Goal: Information Seeking & Learning: Learn about a topic

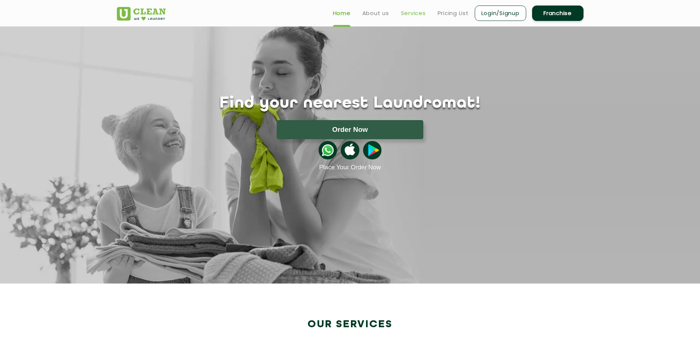
click at [409, 15] on link "Services" at bounding box center [413, 13] width 25 height 9
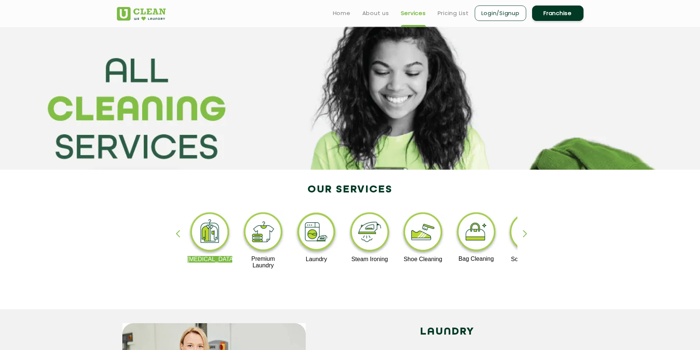
click at [525, 236] on div "button" at bounding box center [528, 240] width 11 height 20
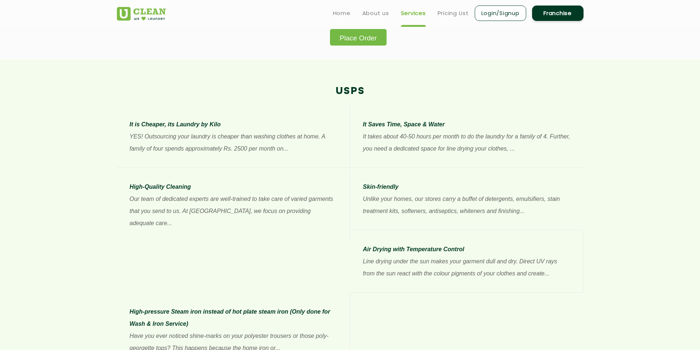
scroll to position [514, 0]
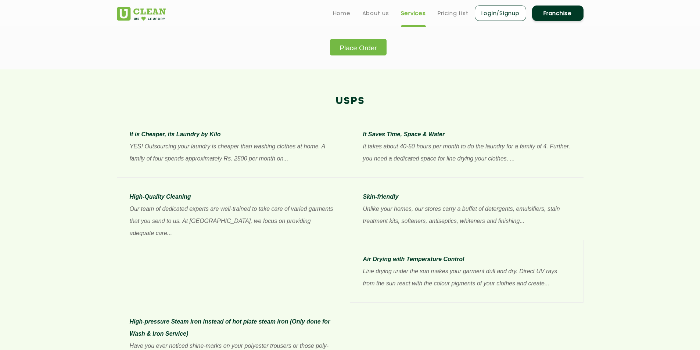
click at [359, 40] on button "Place Order" at bounding box center [358, 47] width 56 height 17
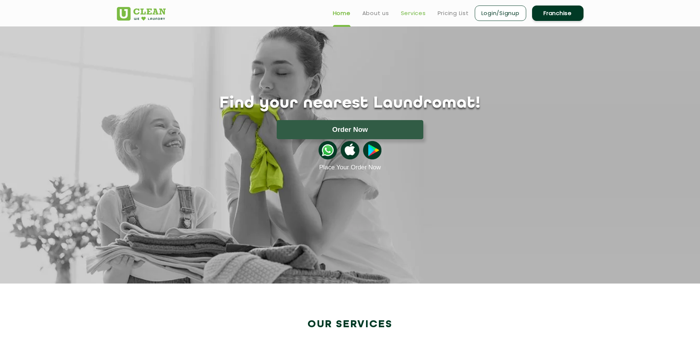
click at [413, 14] on link "Services" at bounding box center [413, 13] width 25 height 9
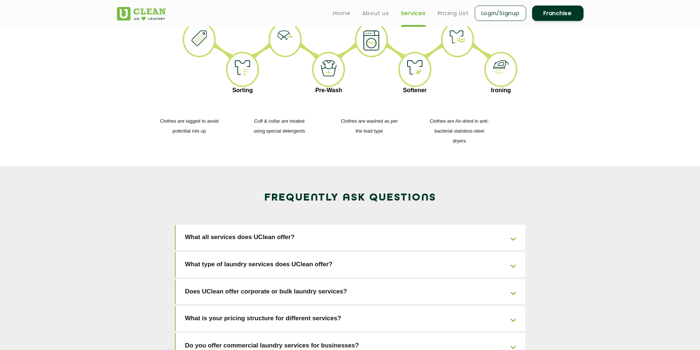
scroll to position [832, 0]
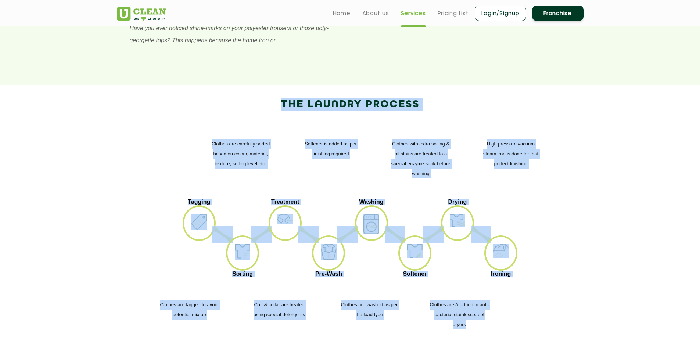
drag, startPoint x: 279, startPoint y: 38, endPoint x: 478, endPoint y: 268, distance: 303.9
click at [478, 268] on div "The Laundry Process High pressure vacuum steam iron is done for that perfect fi…" at bounding box center [350, 217] width 478 height 265
copy div "The Laundry Process High pressure vacuum steam iron is done for that perfect fi…"
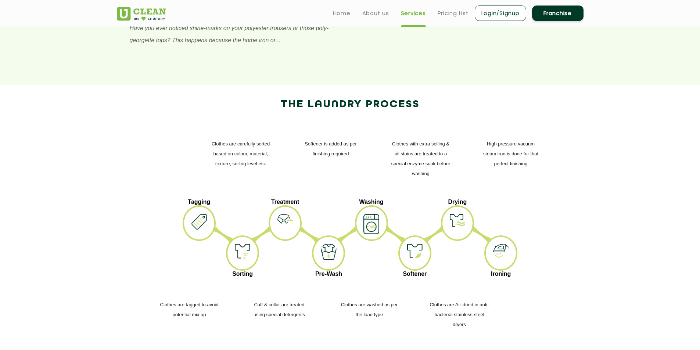
drag, startPoint x: 210, startPoint y: 139, endPoint x: 176, endPoint y: 137, distance: 33.4
click at [176, 199] on ul "Tagging Sorting Treatment Pre-Wash Washing Softener Drying Ironing" at bounding box center [350, 239] width 456 height 81
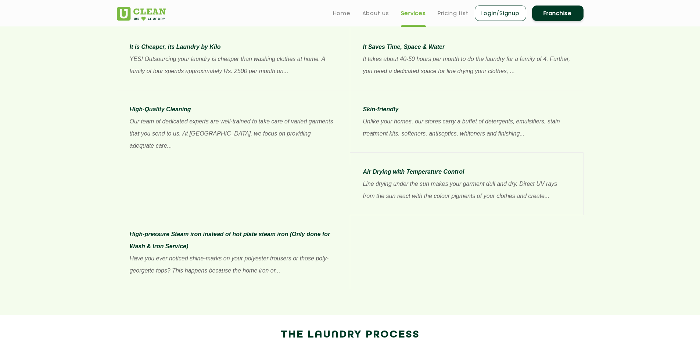
scroll to position [538, 0]
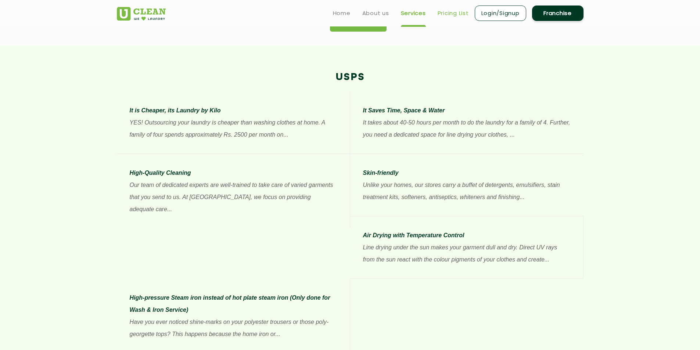
click at [445, 13] on link "Pricing List" at bounding box center [453, 13] width 31 height 9
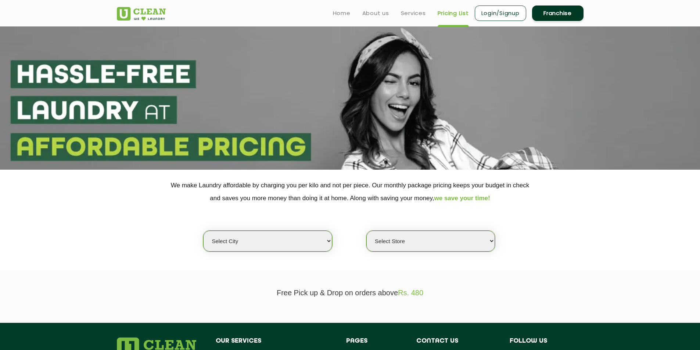
select select "0"
click at [327, 242] on select "Select city [GEOGRAPHIC_DATA] [GEOGRAPHIC_DATA] [GEOGRAPHIC_DATA] [GEOGRAPHIC_D…" at bounding box center [267, 241] width 129 height 21
click at [578, 266] on section "We make Laundry affordable by charging you per kilo and not per piece. Our mont…" at bounding box center [350, 220] width 700 height 101
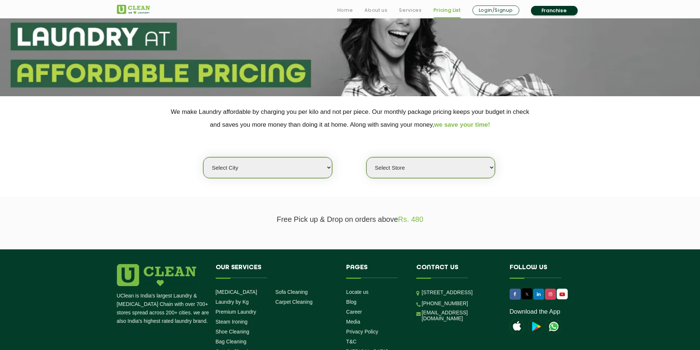
scroll to position [147, 0]
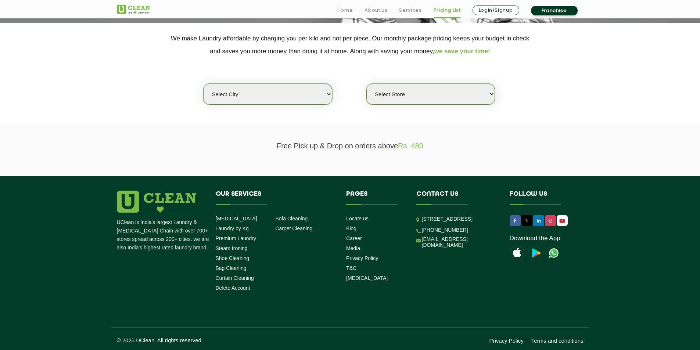
click at [491, 9] on link "Login/Signup" at bounding box center [495, 11] width 47 height 10
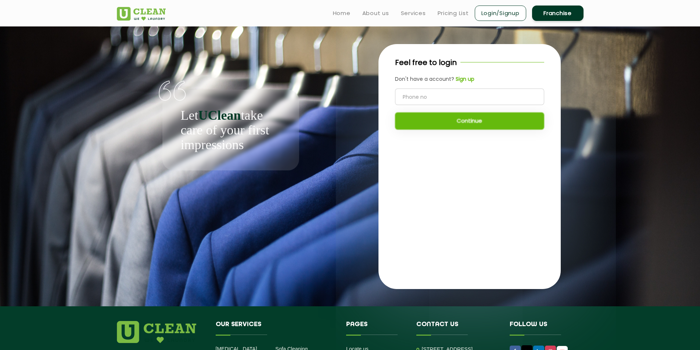
click at [537, 14] on link "Franchise" at bounding box center [557, 13] width 51 height 15
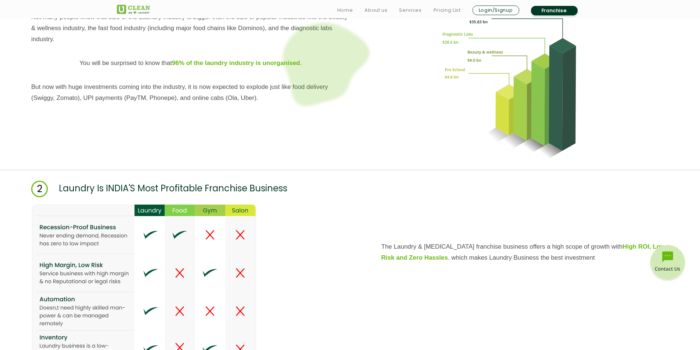
scroll to position [796, 0]
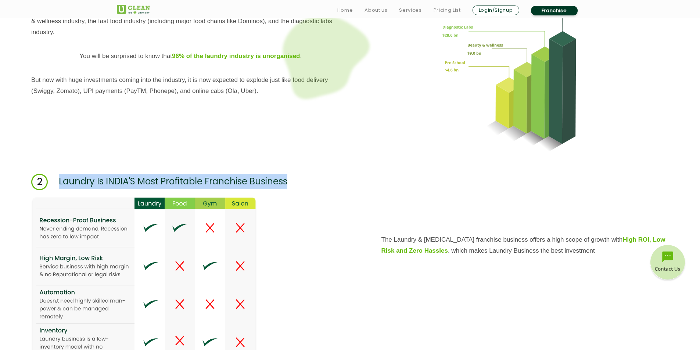
drag, startPoint x: 287, startPoint y: 181, endPoint x: 53, endPoint y: 162, distance: 234.4
click at [53, 162] on div "2 Laundry Is INDIA'S Most Profitable Franchise Business" at bounding box center [350, 174] width 700 height 31
copy p "Laundry Is INDIA'S Most Profitable Franchise Business"
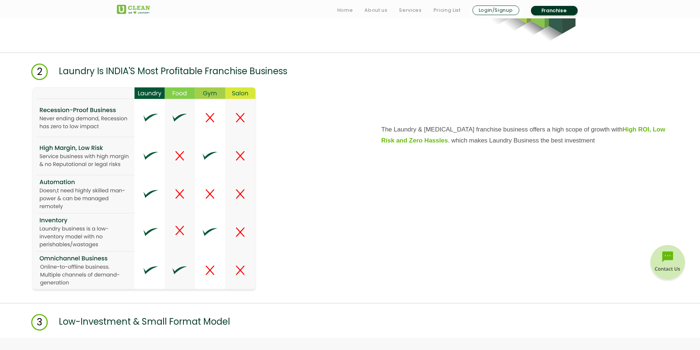
click at [283, 154] on div at bounding box center [190, 189] width 319 height 205
click at [79, 157] on img at bounding box center [144, 189] width 226 height 205
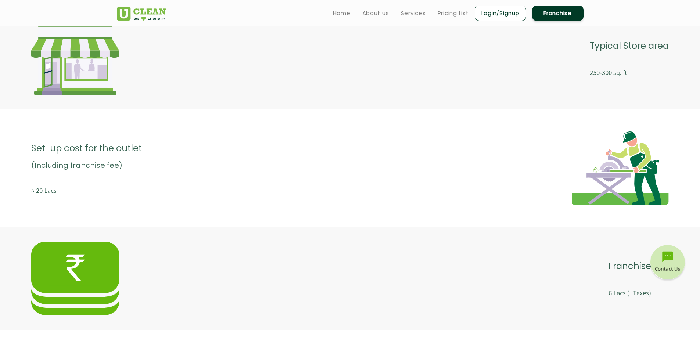
scroll to position [1237, 0]
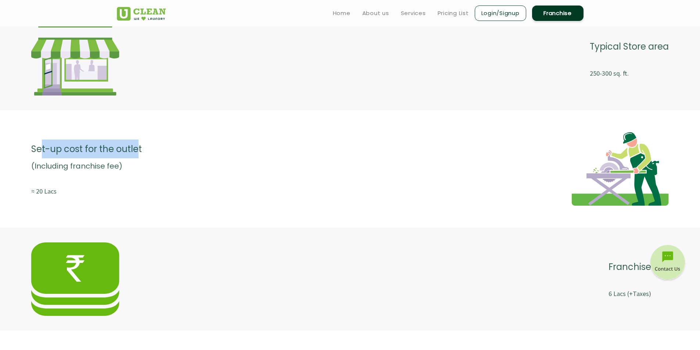
drag, startPoint x: 139, startPoint y: 147, endPoint x: 41, endPoint y: 145, distance: 98.1
click at [40, 144] on p "Set-up cost for the outlet" at bounding box center [86, 149] width 111 height 19
click at [193, 212] on div "Set-up cost for the outlet (Including franchise fee) ≈ 20 Lacs" at bounding box center [350, 169] width 700 height 103
drag, startPoint x: 140, startPoint y: 148, endPoint x: 14, endPoint y: 133, distance: 126.9
click at [14, 133] on div "Set-up cost for the outlet (Including franchise fee) ≈ 20 Lacs" at bounding box center [350, 169] width 700 height 103
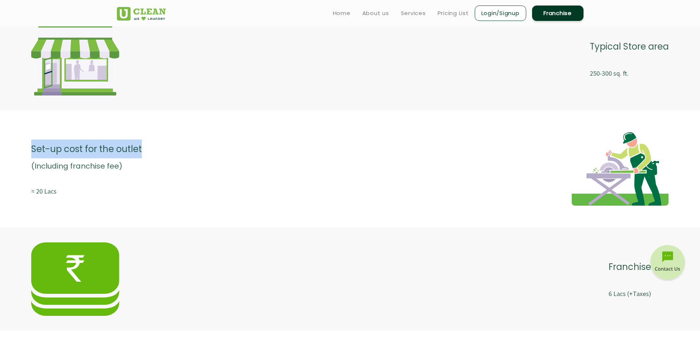
copy p "Set-up cost for the outlet"
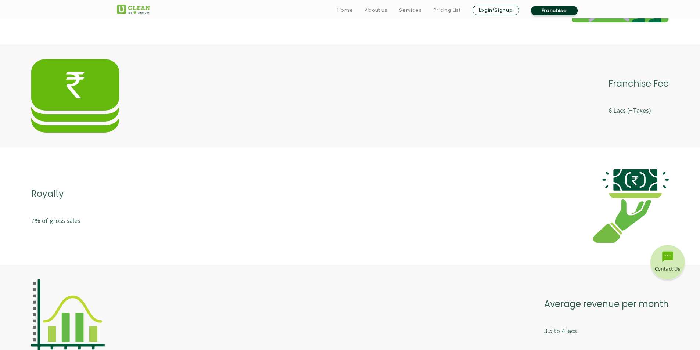
scroll to position [1420, 0]
drag, startPoint x: 63, startPoint y: 193, endPoint x: 23, endPoint y: 192, distance: 40.1
click at [23, 192] on div "Royalty 7% of gross sales" at bounding box center [350, 205] width 700 height 103
copy p "Royalty"
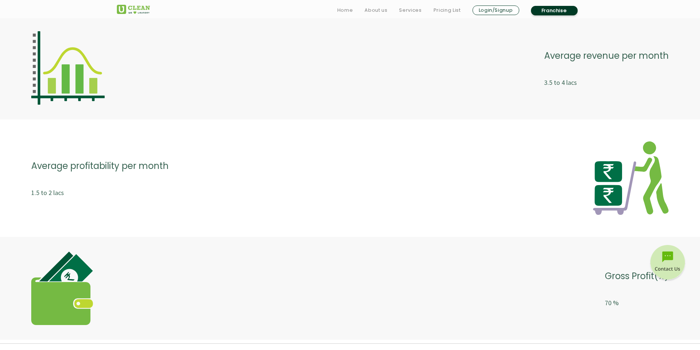
scroll to position [1714, 0]
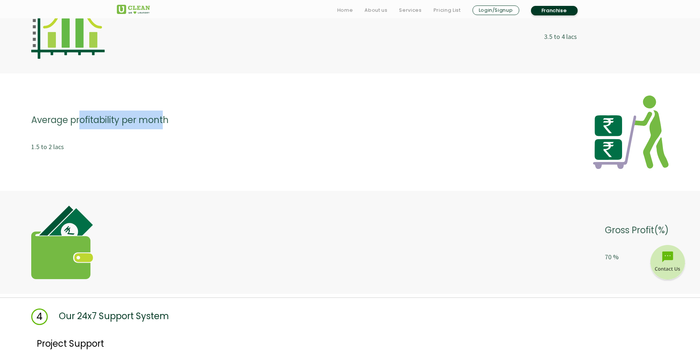
drag, startPoint x: 166, startPoint y: 120, endPoint x: 180, endPoint y: 167, distance: 48.6
click at [78, 116] on p "Average profitability per month" at bounding box center [99, 120] width 137 height 19
click at [277, 181] on div "Average profitability per month 1.5 to 2 lacs" at bounding box center [350, 132] width 700 height 103
drag, startPoint x: 124, startPoint y: 115, endPoint x: 14, endPoint y: 110, distance: 109.6
click at [14, 110] on div "Average profitability per month 1.5 to 2 lacs" at bounding box center [350, 132] width 700 height 103
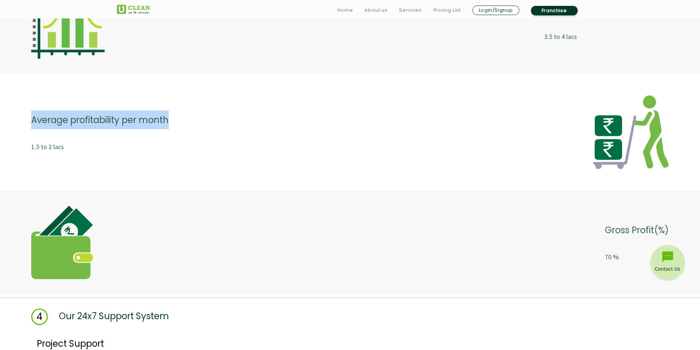
copy p "Average profitability per month"
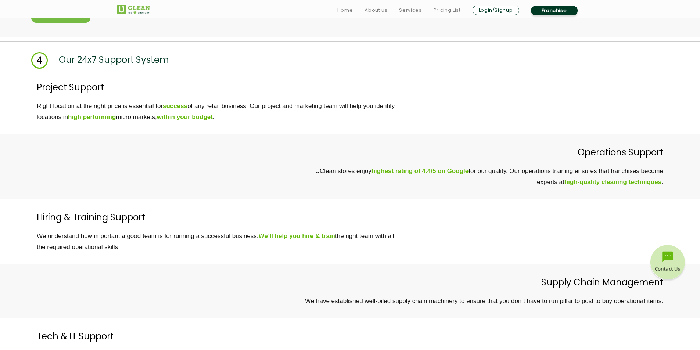
scroll to position [1971, 0]
click at [166, 58] on p "Our 24x7 Support System" at bounding box center [114, 59] width 110 height 17
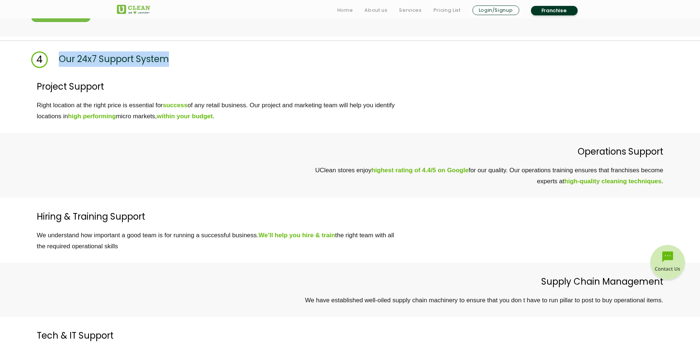
drag, startPoint x: 168, startPoint y: 58, endPoint x: 54, endPoint y: 53, distance: 114.0
click at [54, 53] on div "4 Our 24x7 Support System" at bounding box center [350, 59] width 689 height 17
copy p "Our 24x7 Support System"
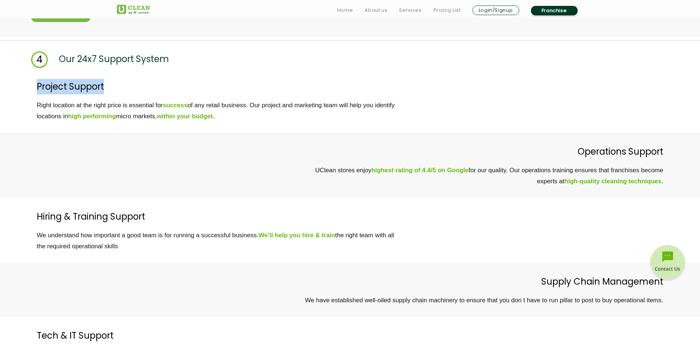
drag, startPoint x: 103, startPoint y: 86, endPoint x: 32, endPoint y: 94, distance: 71.0
click at [32, 94] on div "Project Support Right location at the right price is essential for success of a…" at bounding box center [350, 100] width 700 height 65
copy p "Project Support"
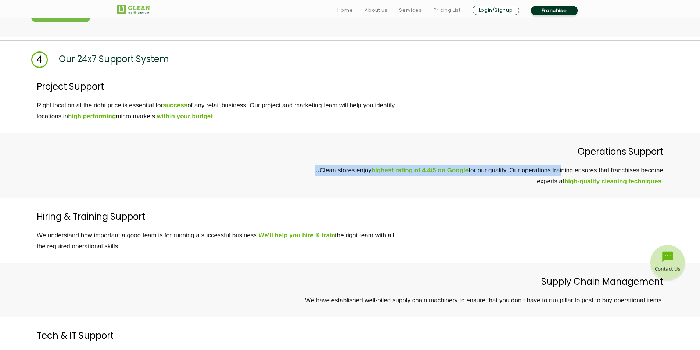
drag, startPoint x: 662, startPoint y: 151, endPoint x: 560, endPoint y: 160, distance: 102.9
click at [560, 160] on div "Operations Support UClean stores enjoy highest rating of 4.4/5 on Google for ou…" at bounding box center [335, 165] width 658 height 43
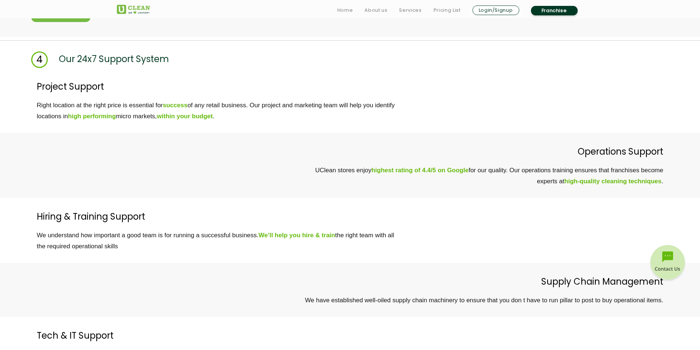
click at [586, 121] on p "Right location at the right price is essential for success of any retail busine…" at bounding box center [366, 111] width 658 height 22
drag, startPoint x: 664, startPoint y: 149, endPoint x: 572, endPoint y: 155, distance: 91.6
click at [572, 155] on div "Operations Support UClean stores enjoy highest rating of 4.4/5 on Google for ou…" at bounding box center [350, 165] width 700 height 65
copy p "Operations Support"
drag, startPoint x: 145, startPoint y: 218, endPoint x: 35, endPoint y: 221, distance: 109.9
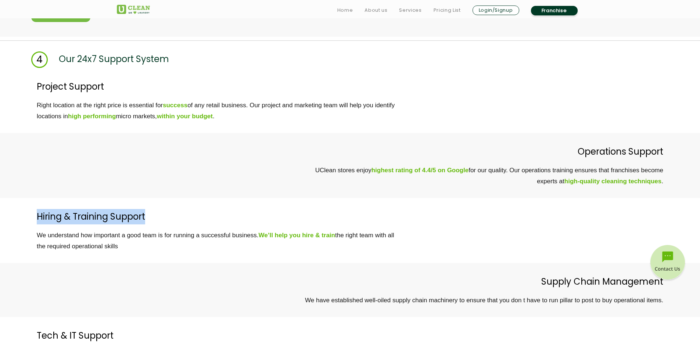
click at [35, 221] on div "Hiring & Training Support We understand how important a good team is for runnin…" at bounding box center [350, 230] width 700 height 65
copy p "Hiring & Training Support"
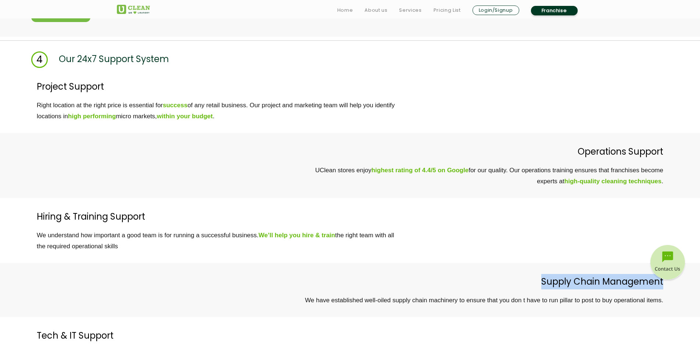
drag, startPoint x: 662, startPoint y: 282, endPoint x: 512, endPoint y: 279, distance: 150.3
click at [512, 279] on p "Supply Chain Management" at bounding box center [335, 281] width 658 height 15
copy p "Supply Chain Management"
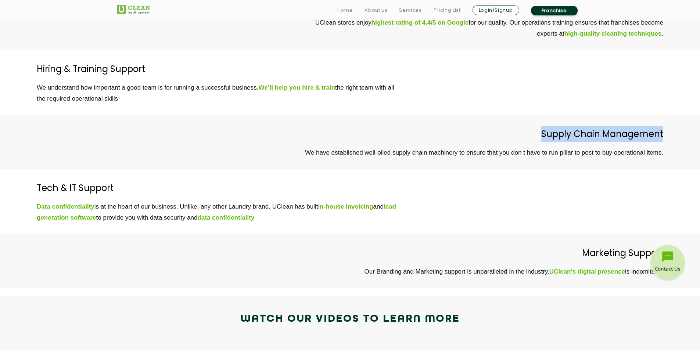
scroll to position [2229, 0]
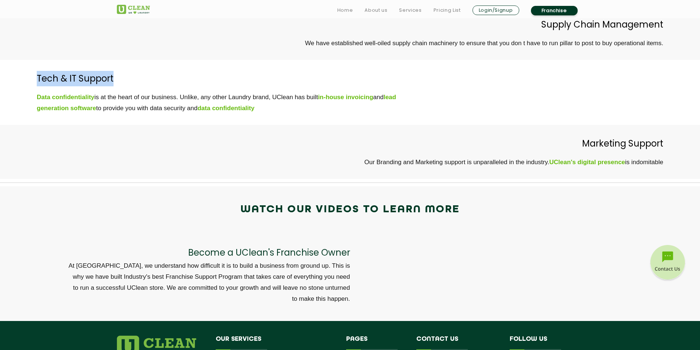
drag, startPoint x: 113, startPoint y: 78, endPoint x: 10, endPoint y: 71, distance: 103.1
click at [10, 71] on div "Tech & IT Support Data confidentiality is at the heart of our business. Unlike,…" at bounding box center [350, 92] width 700 height 65
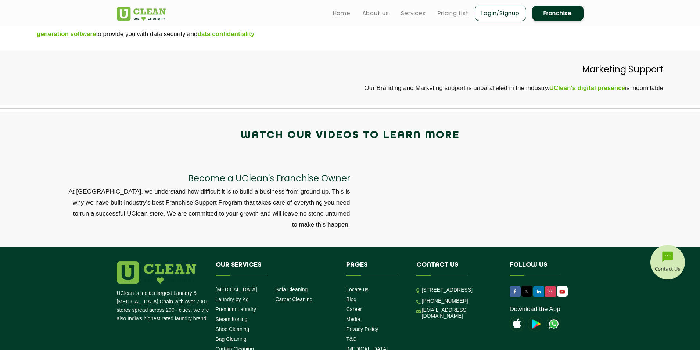
scroll to position [2302, 0]
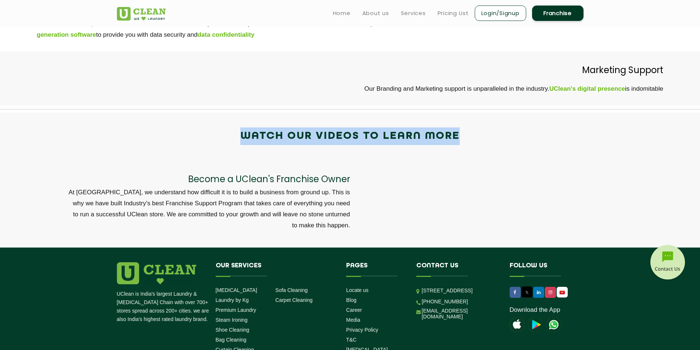
drag, startPoint x: 458, startPoint y: 134, endPoint x: 226, endPoint y: 141, distance: 232.3
click at [226, 141] on div "Watch our videos to learn more" at bounding box center [350, 140] width 689 height 26
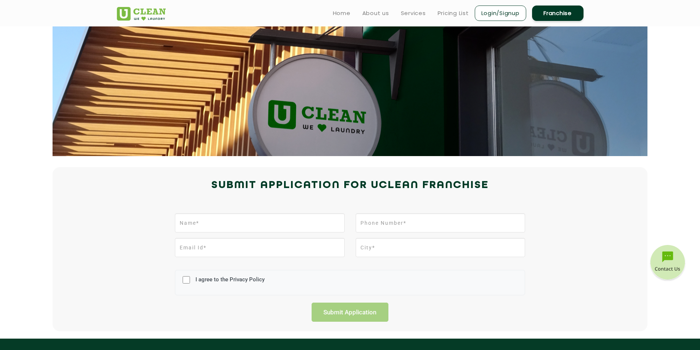
scroll to position [24, 0]
